Goal: Information Seeking & Learning: Learn about a topic

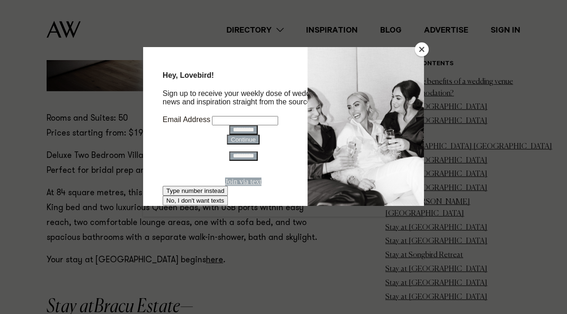
scroll to position [1128, 0]
click at [421, 50] on button "Close" at bounding box center [421, 49] width 14 height 14
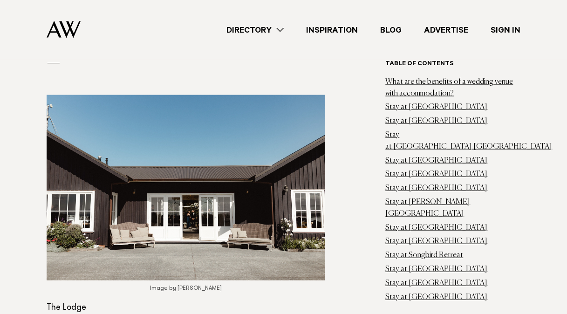
scroll to position [5983, 0]
click at [164, 110] on img at bounding box center [186, 187] width 278 height 185
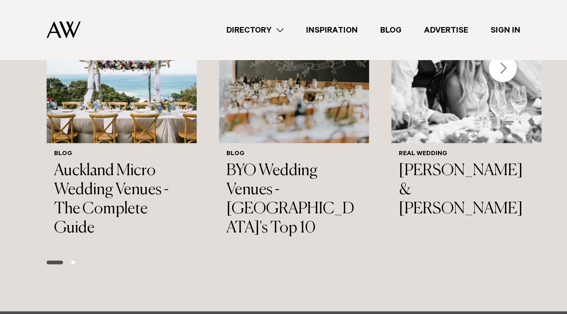
scroll to position [7115, 0]
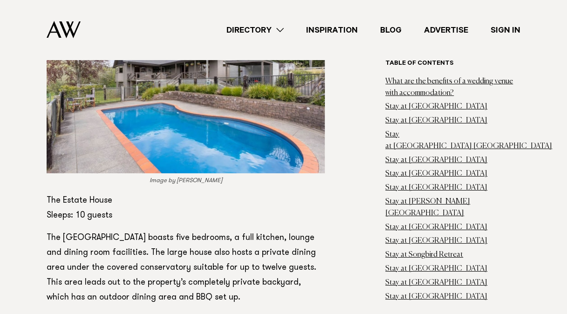
scroll to position [1480, 0]
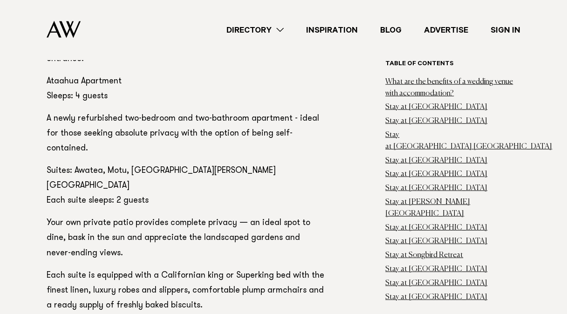
scroll to position [4402, 0]
